Goal: Find specific page/section: Find specific page/section

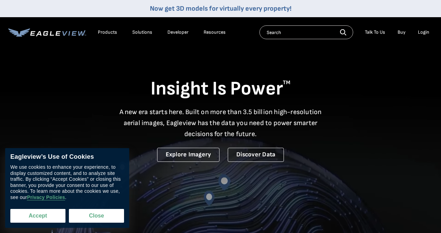
click at [51, 215] on button "Accept" at bounding box center [37, 216] width 55 height 14
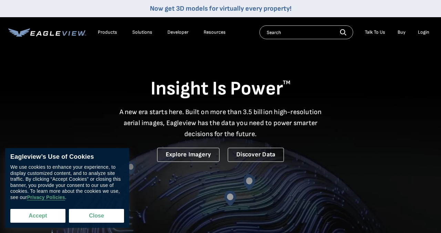
checkbox input "true"
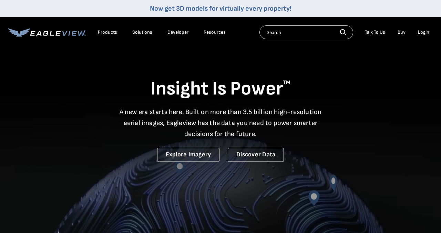
click at [291, 31] on input "text" at bounding box center [306, 32] width 94 height 14
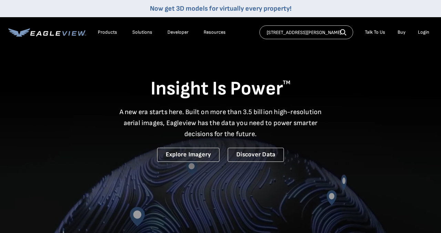
type input "58 Tuttle Avenue, Eastport, NY"
